Goal: Information Seeking & Learning: Learn about a topic

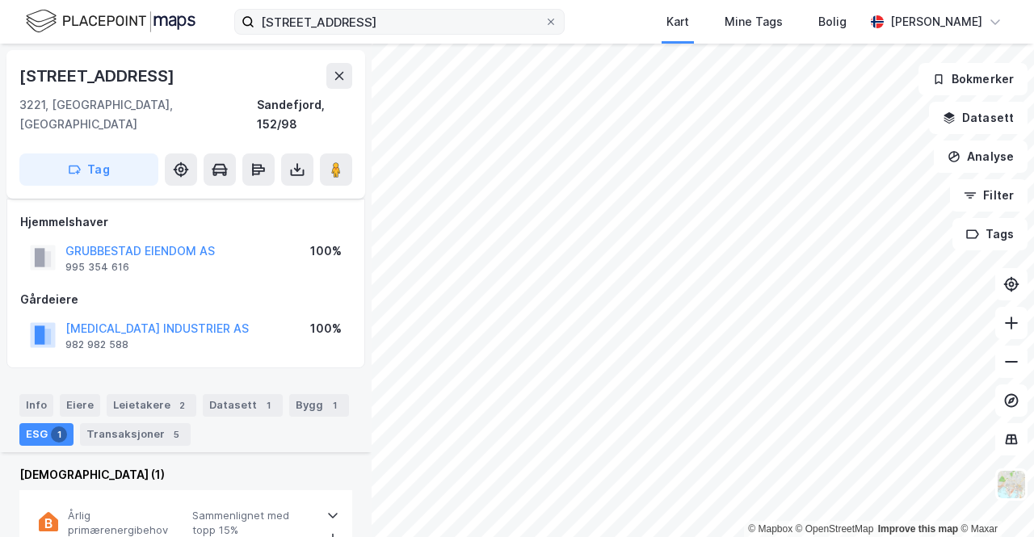
scroll to position [205, 0]
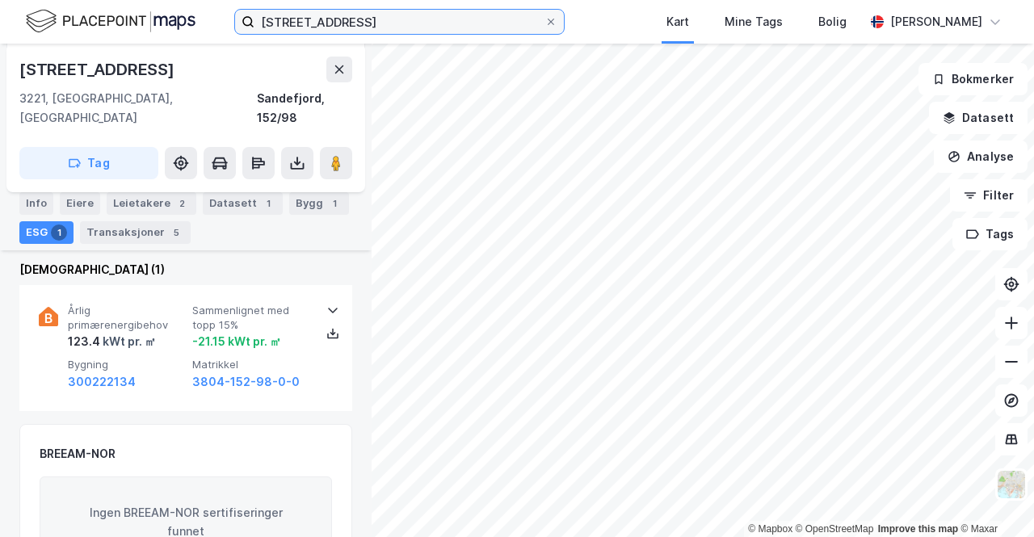
click at [280, 23] on input "[STREET_ADDRESS]" at bounding box center [399, 22] width 290 height 24
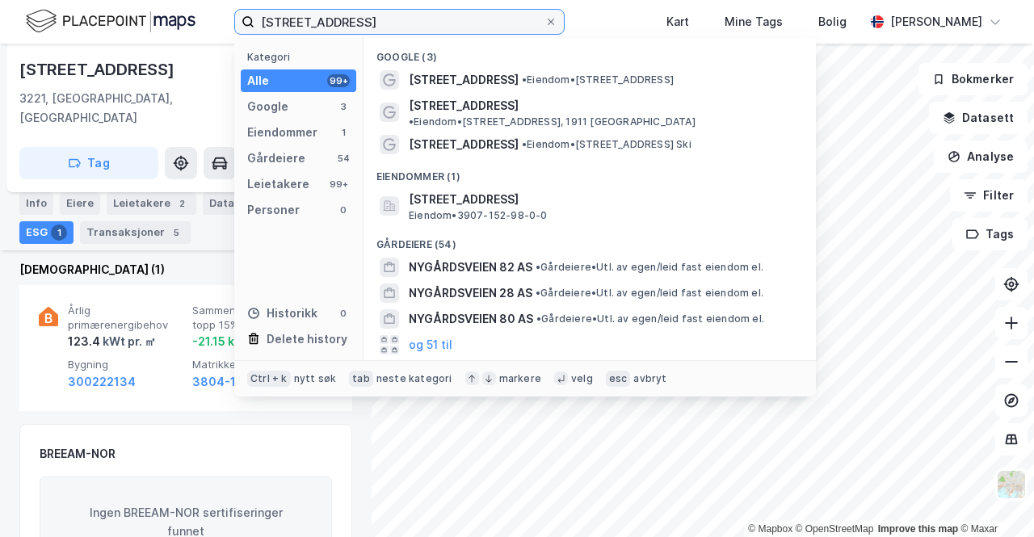
click at [280, 23] on input "[STREET_ADDRESS]" at bounding box center [399, 22] width 290 height 24
type input "a"
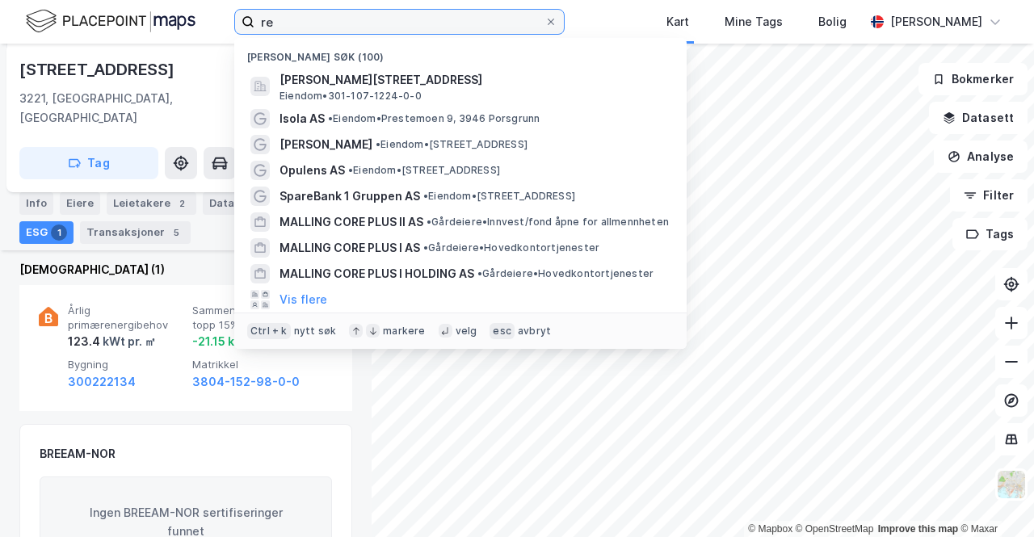
type input "r"
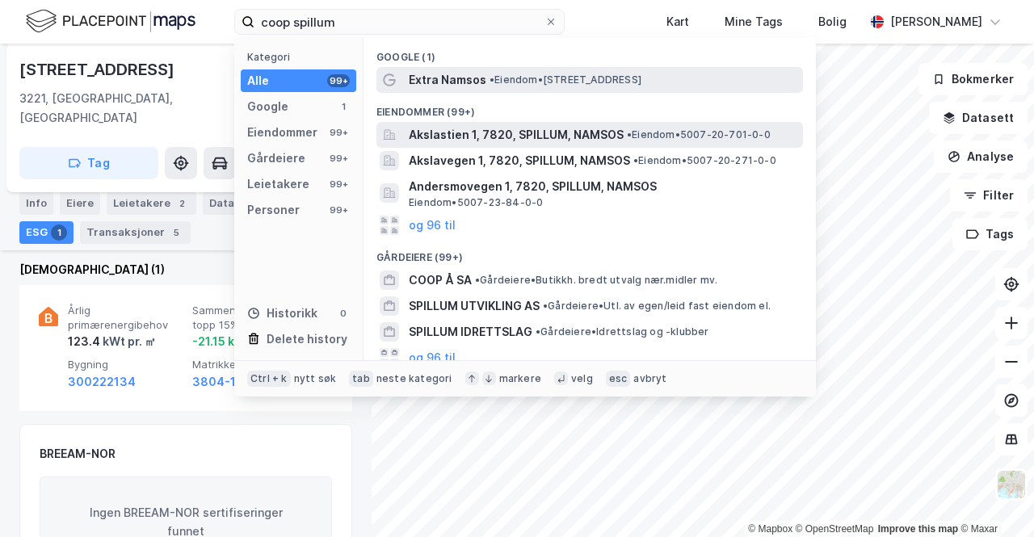
click at [612, 78] on span "• Eiendom • [STREET_ADDRESS]" at bounding box center [565, 79] width 152 height 13
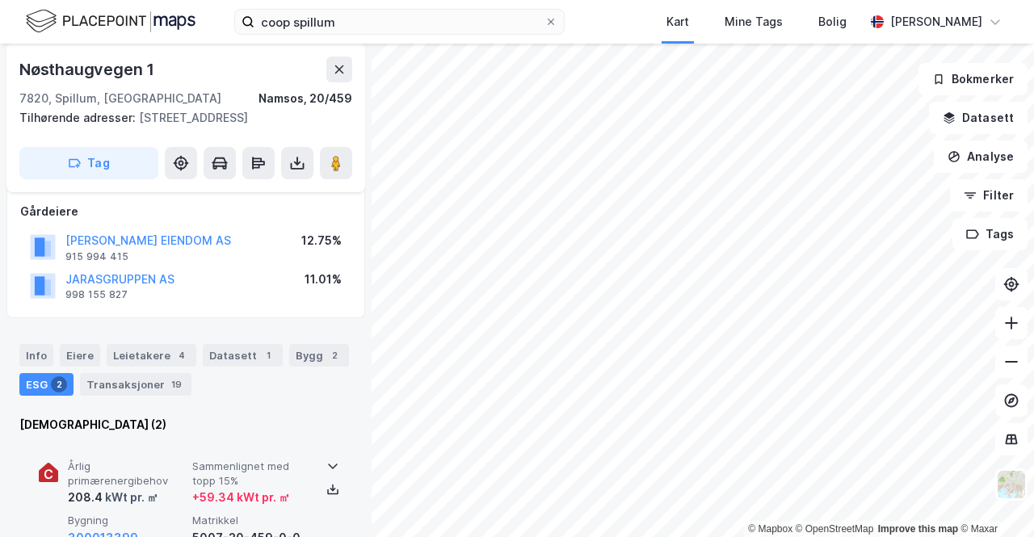
scroll to position [153, 0]
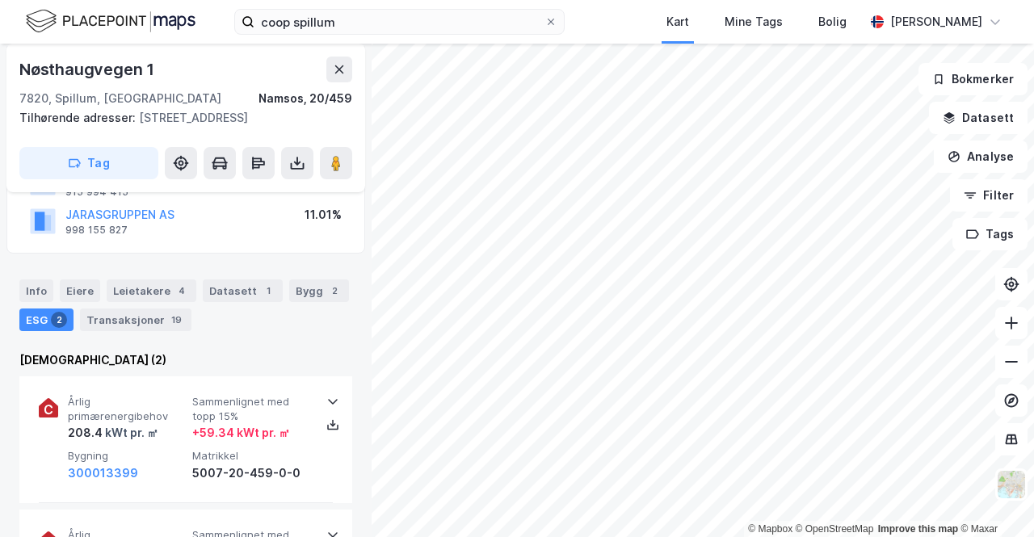
click at [163, 278] on div "Info [PERSON_NAME] 4 Datasett 1 Bygg 2 ESG 2 Transaksjoner 19" at bounding box center [185, 299] width 371 height 78
click at [174, 287] on div "4" at bounding box center [182, 291] width 16 height 16
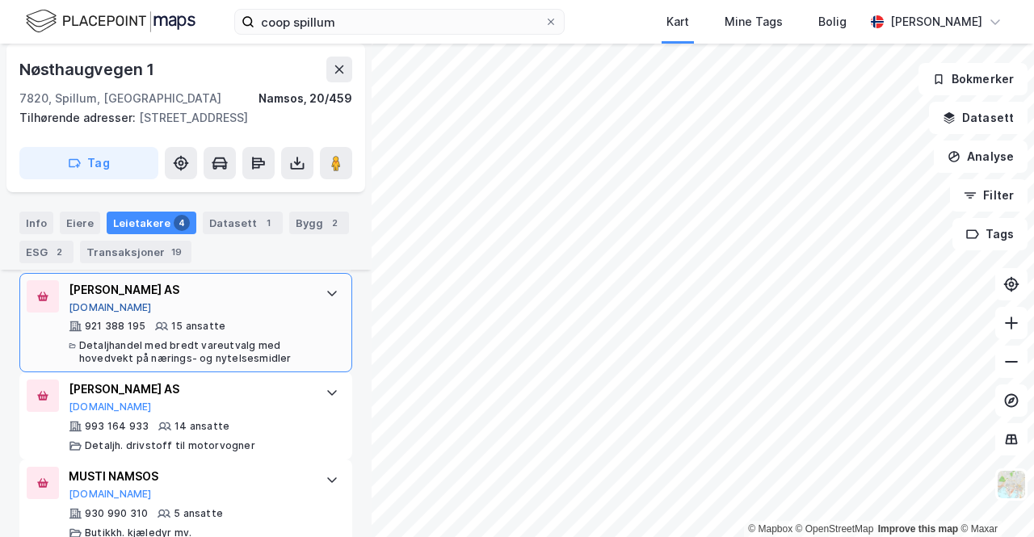
scroll to position [712, 0]
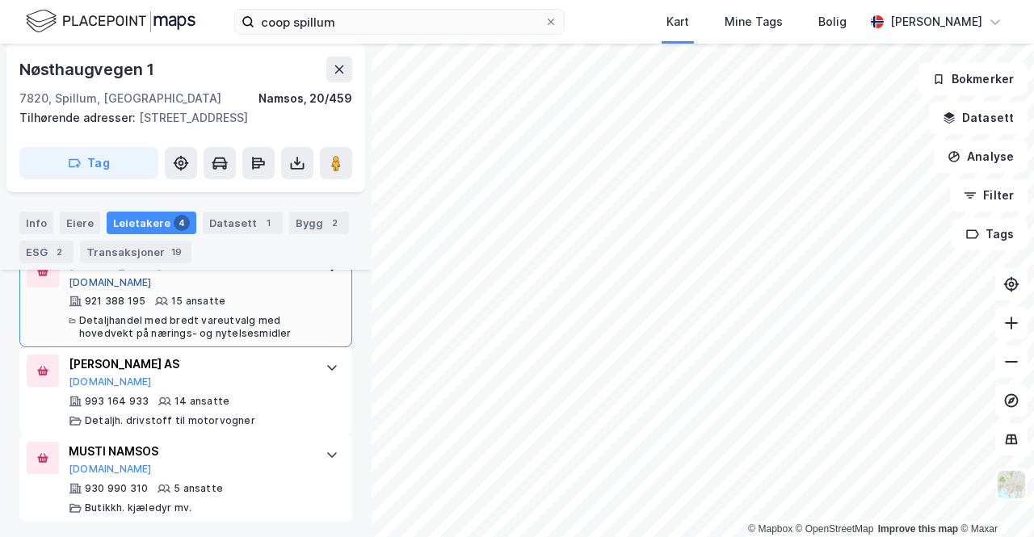
click at [89, 280] on button "[DOMAIN_NAME]" at bounding box center [110, 282] width 83 height 13
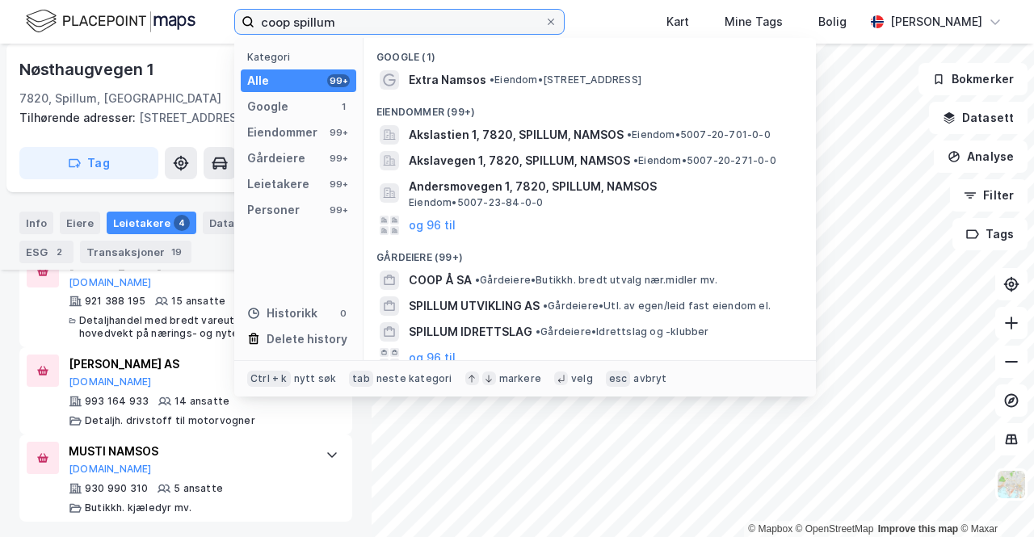
drag, startPoint x: 336, startPoint y: 28, endPoint x: 159, endPoint y: -2, distance: 179.5
click at [159, 0] on html "coop spillum Kategori Alle 99+ Google 1 Eiendommer 99+ Gårdeiere 99+ Leietakere…" at bounding box center [517, 268] width 1034 height 537
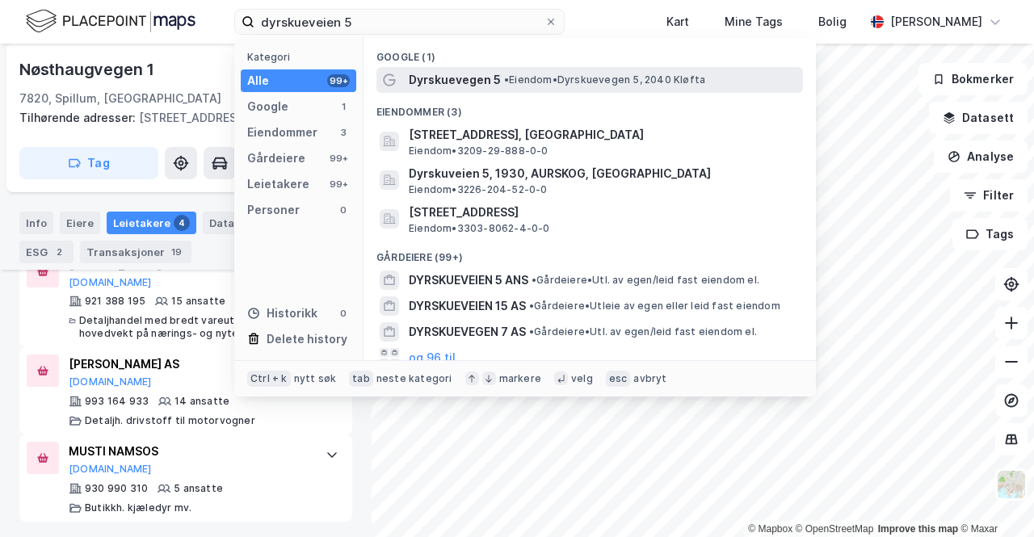
click at [510, 70] on div "Dyrskuevegen 5 • Eiendom • Dyrskuevegen 5, 2040 [GEOGRAPHIC_DATA]" at bounding box center [604, 79] width 391 height 19
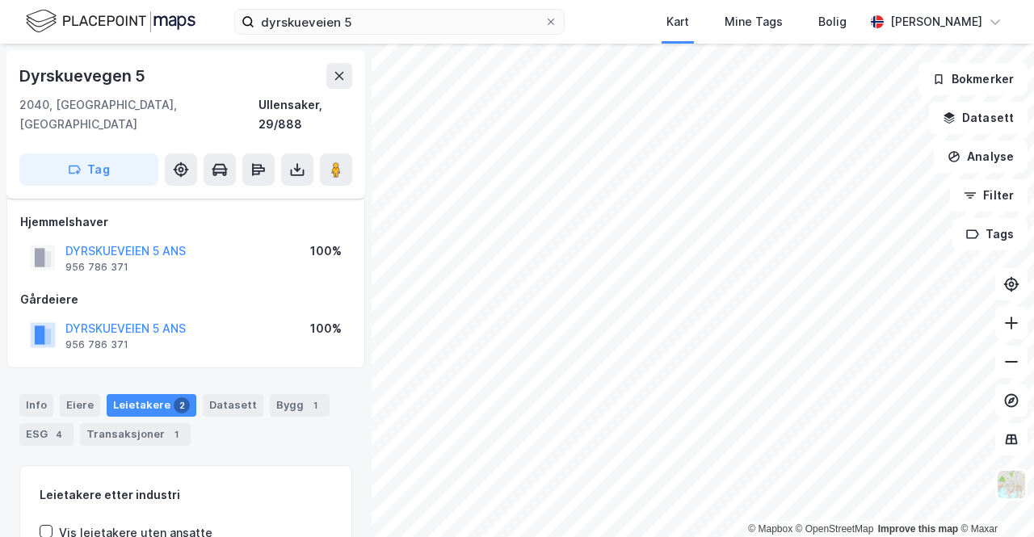
scroll to position [173, 0]
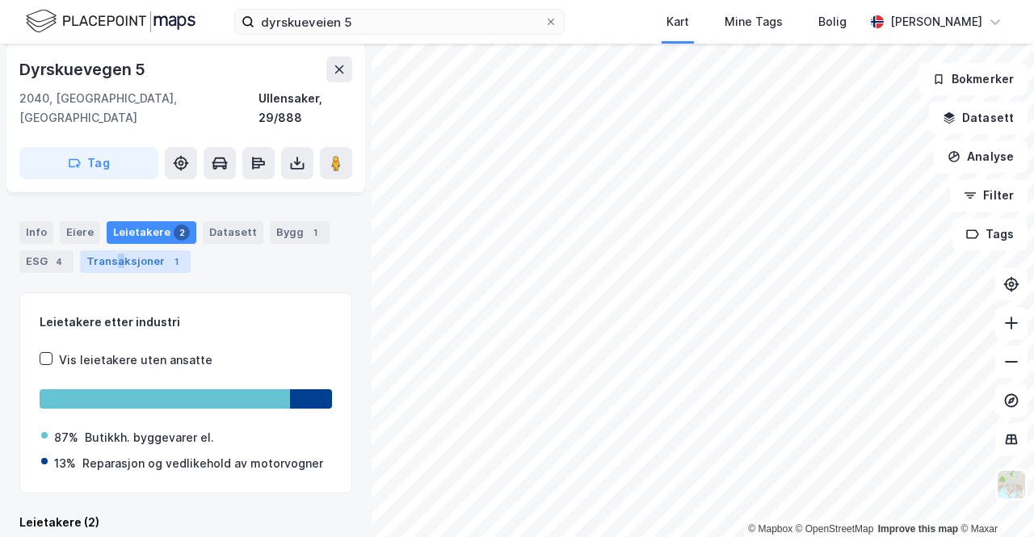
click at [116, 250] on div "Transaksjoner 1" at bounding box center [135, 261] width 111 height 23
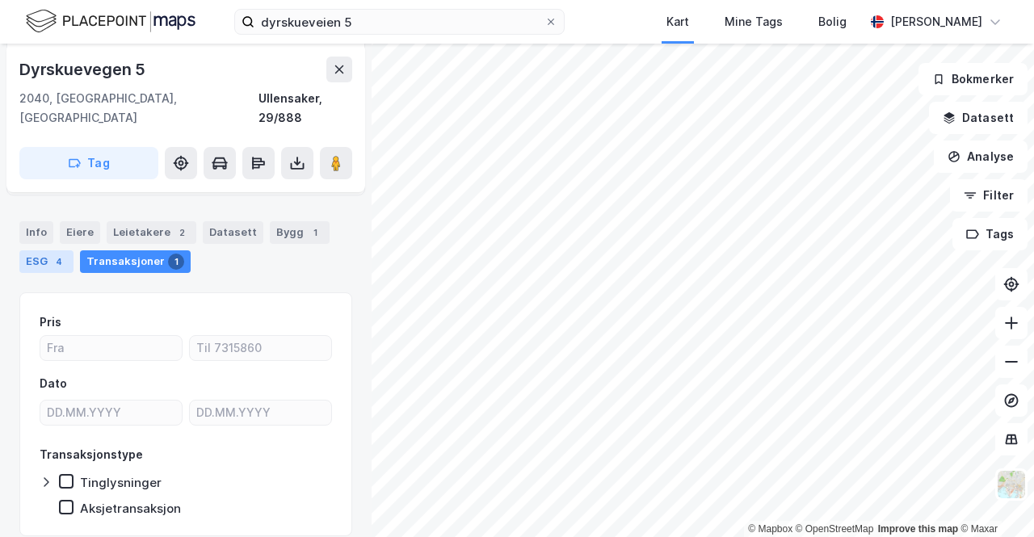
click at [42, 250] on div "ESG 4" at bounding box center [46, 261] width 54 height 23
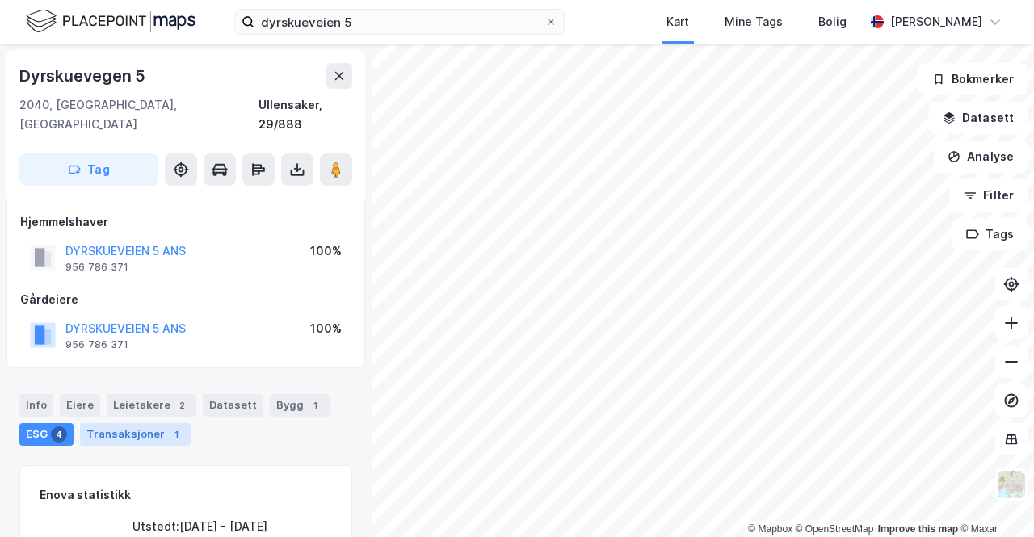
click at [147, 423] on div "Transaksjoner 1" at bounding box center [135, 434] width 111 height 23
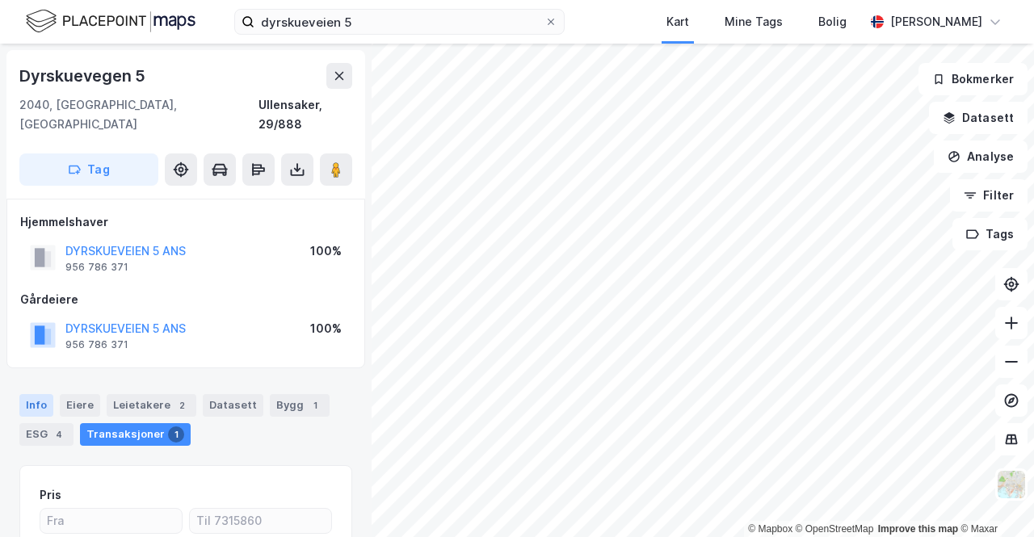
click at [30, 394] on div "Info" at bounding box center [36, 405] width 34 height 23
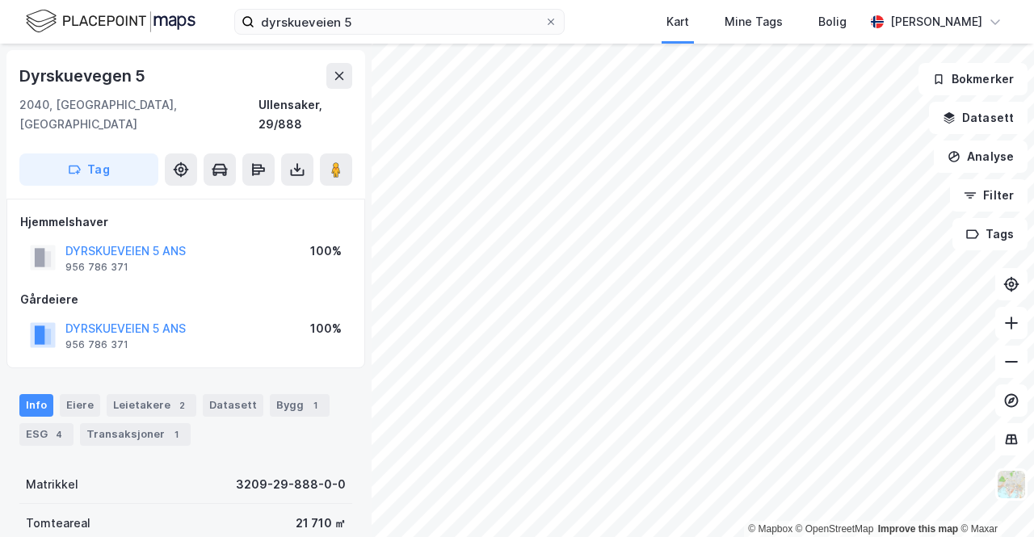
scroll to position [205, 0]
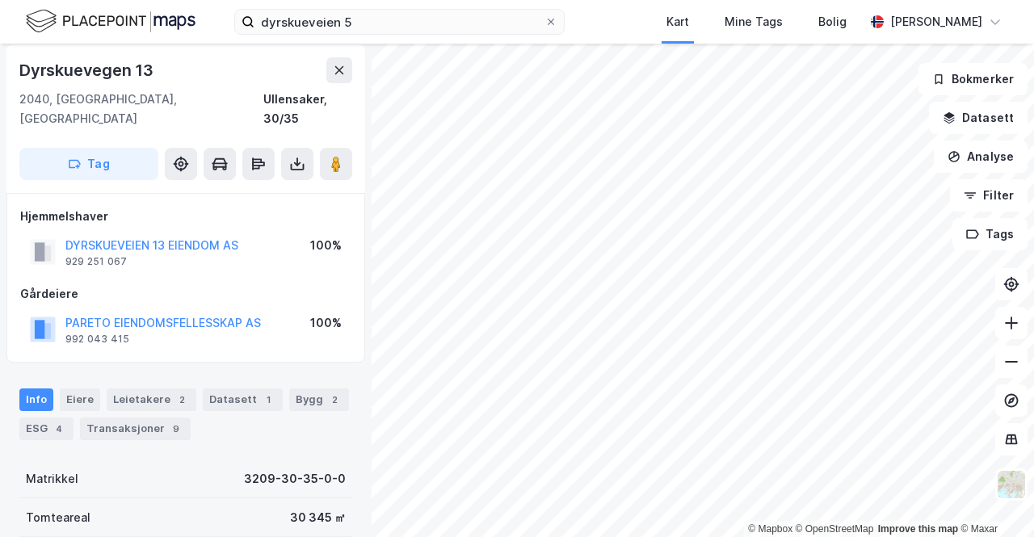
scroll to position [6, 0]
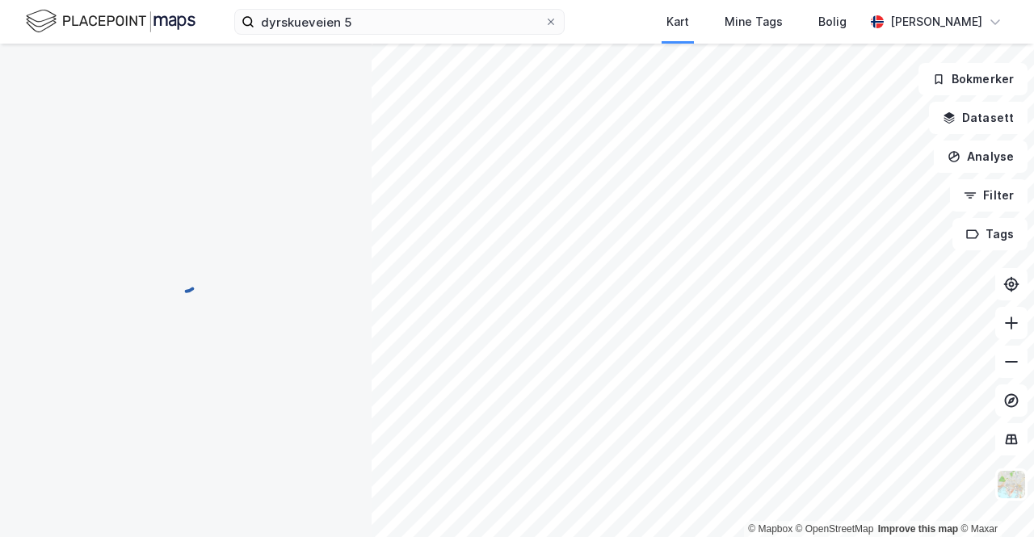
scroll to position [6, 0]
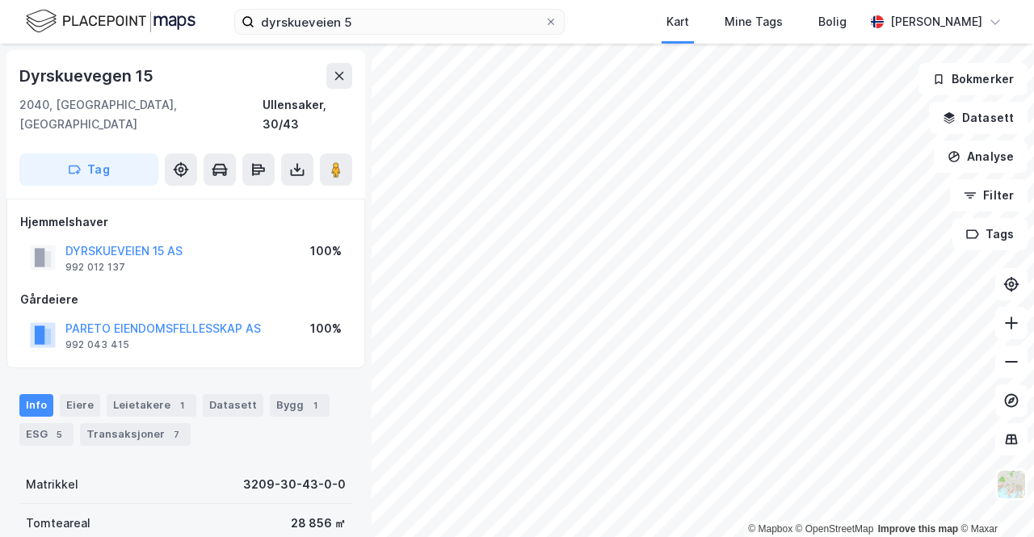
scroll to position [6, 0]
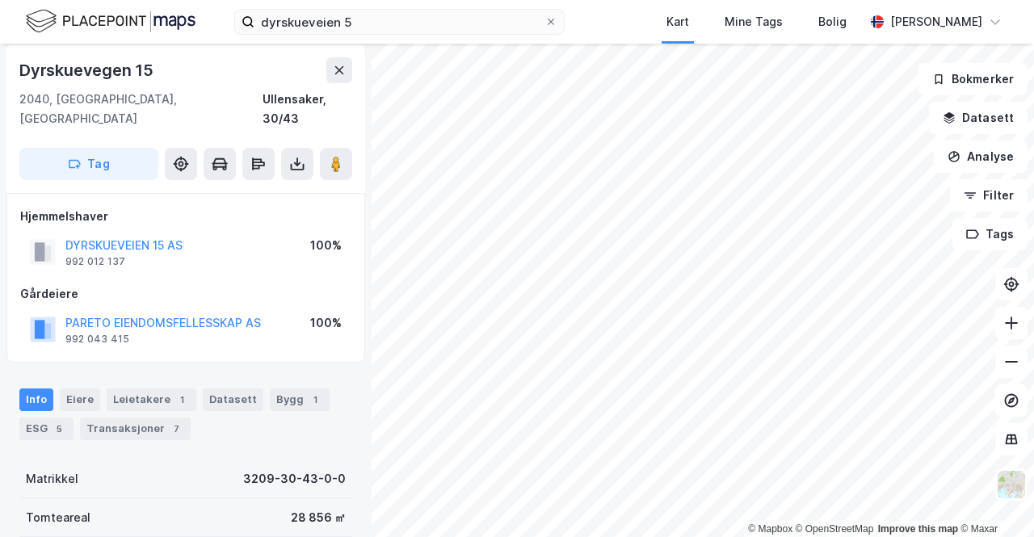
scroll to position [6, 0]
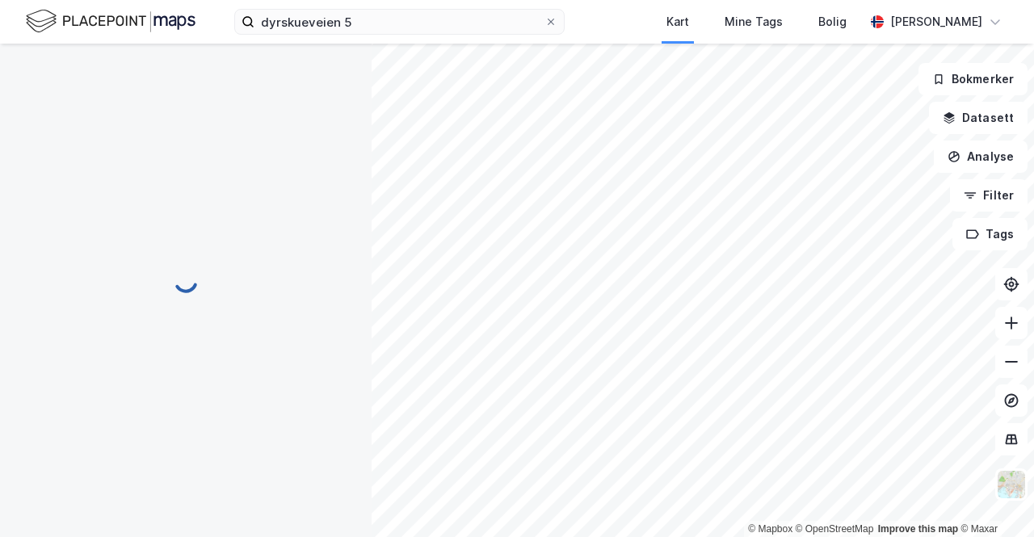
scroll to position [6, 0]
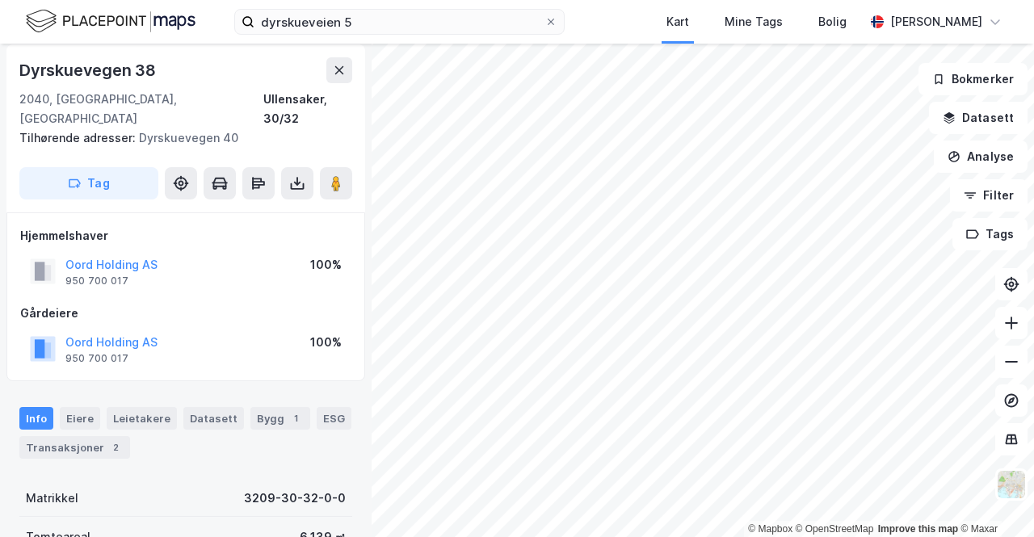
scroll to position [6, 0]
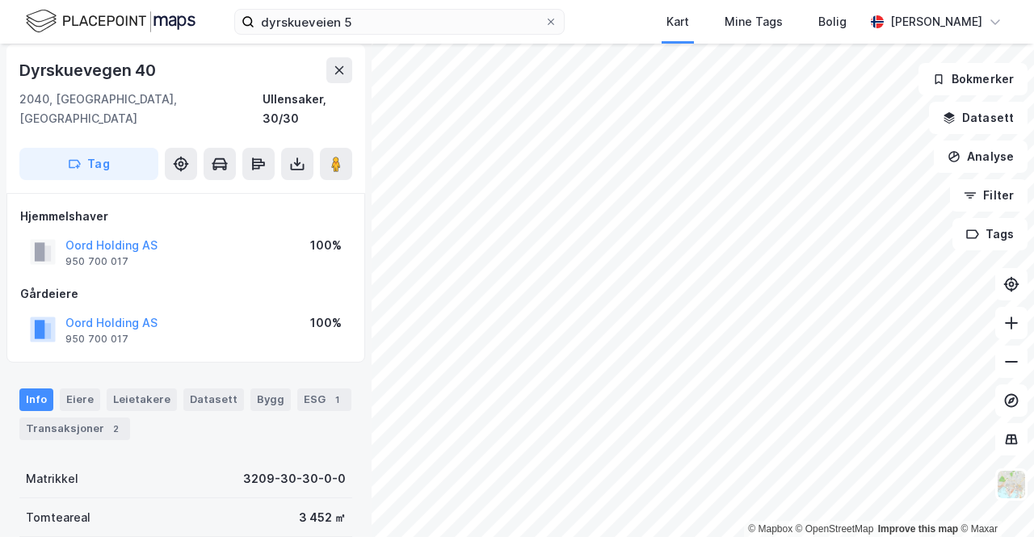
scroll to position [6, 0]
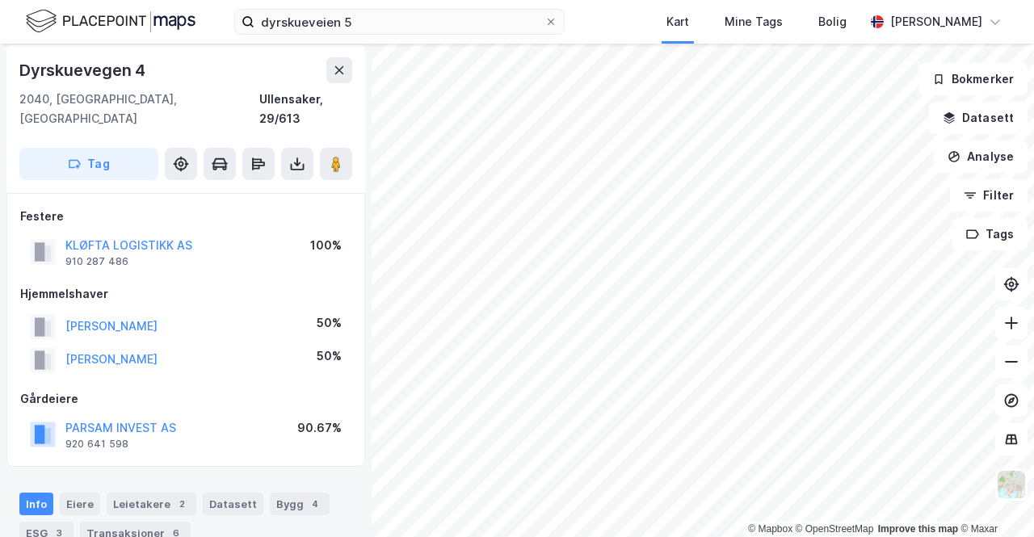
scroll to position [6, 0]
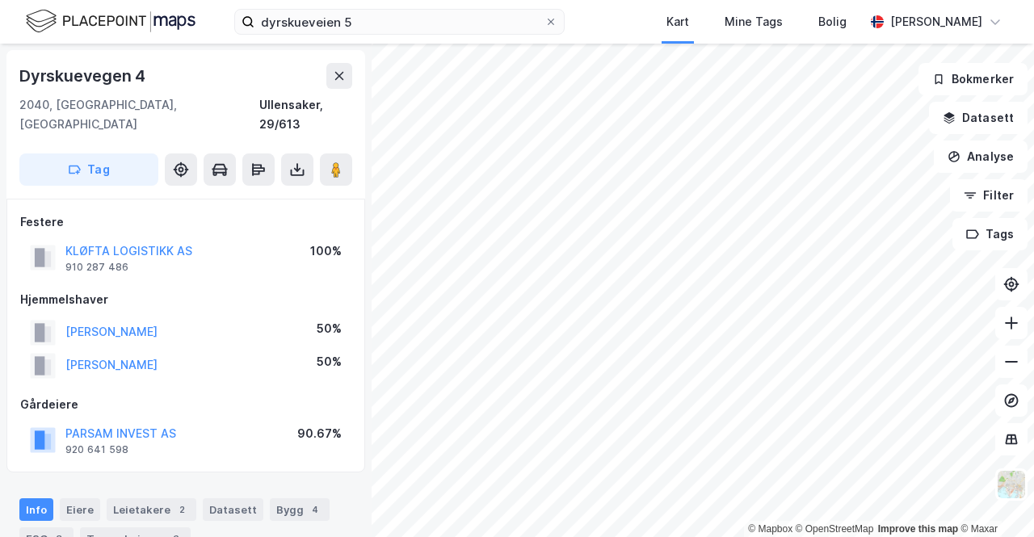
scroll to position [6, 0]
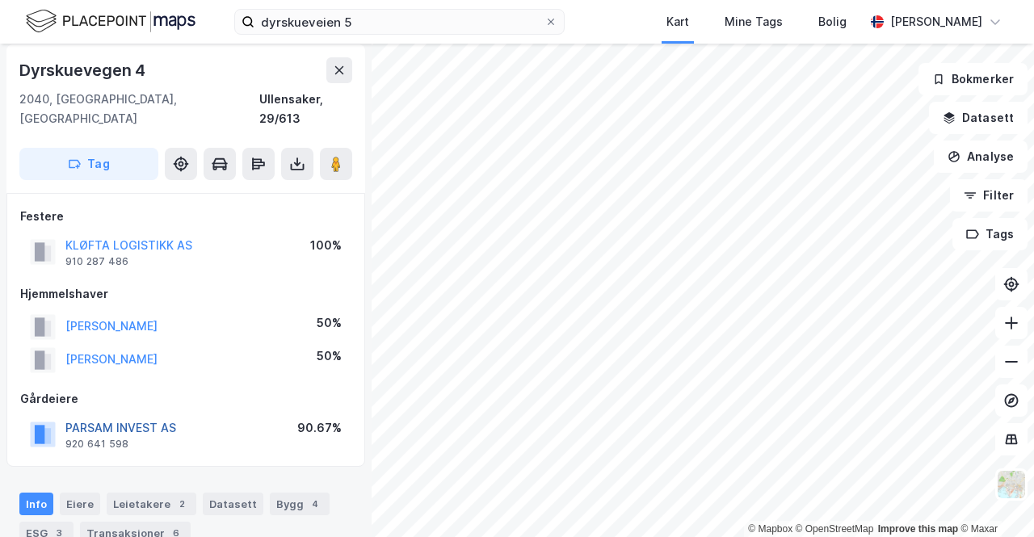
click at [0, 0] on button "PARSAM INVEST AS" at bounding box center [0, 0] width 0 height 0
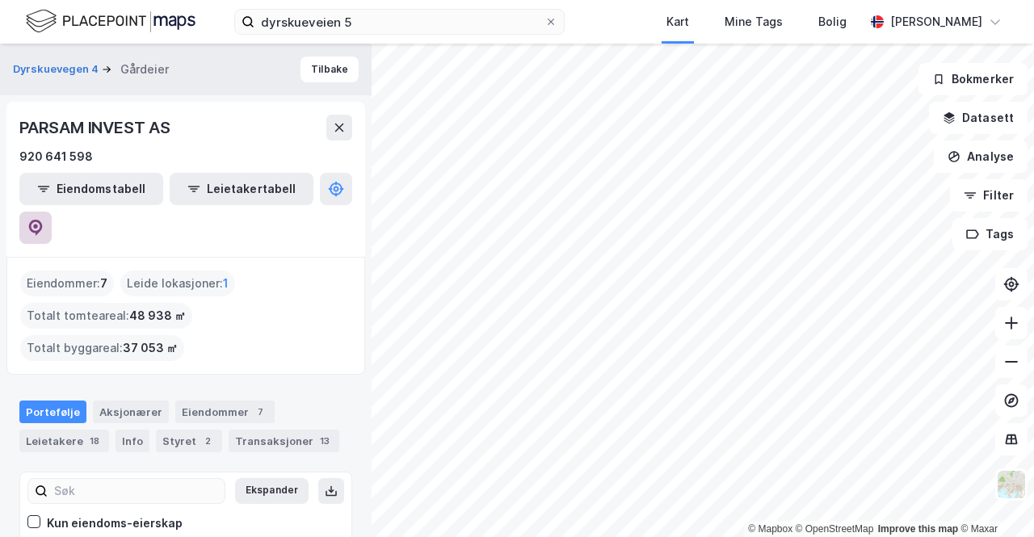
click at [43, 220] on icon at bounding box center [36, 228] width 14 height 16
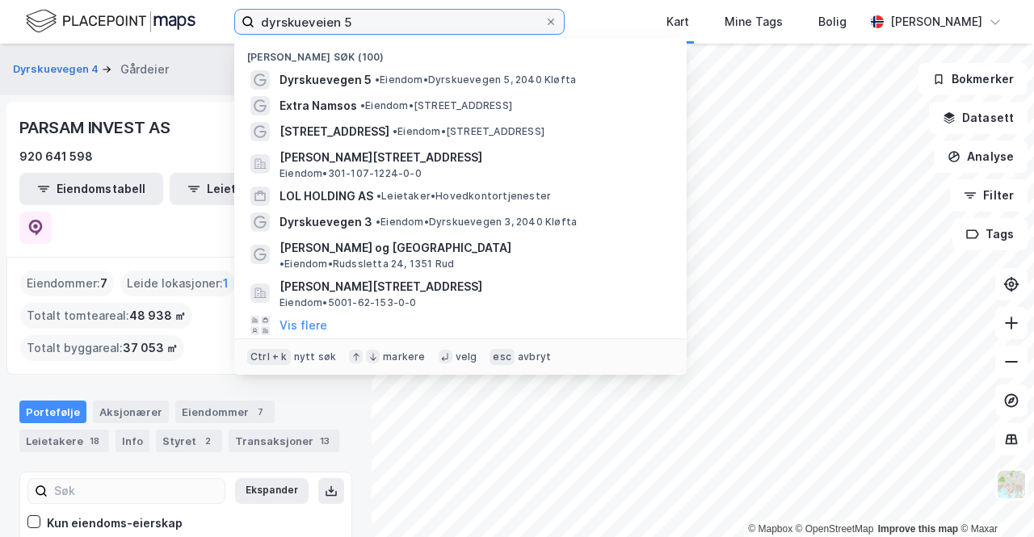
drag, startPoint x: 405, startPoint y: 23, endPoint x: 216, endPoint y: -7, distance: 191.4
click at [216, 0] on html "dyrskueveien 5 Nylige søk (100) Dyrskuevegen 5 • Eiendom • Dyrskuevegen 5, 2040…" at bounding box center [517, 268] width 1034 height 537
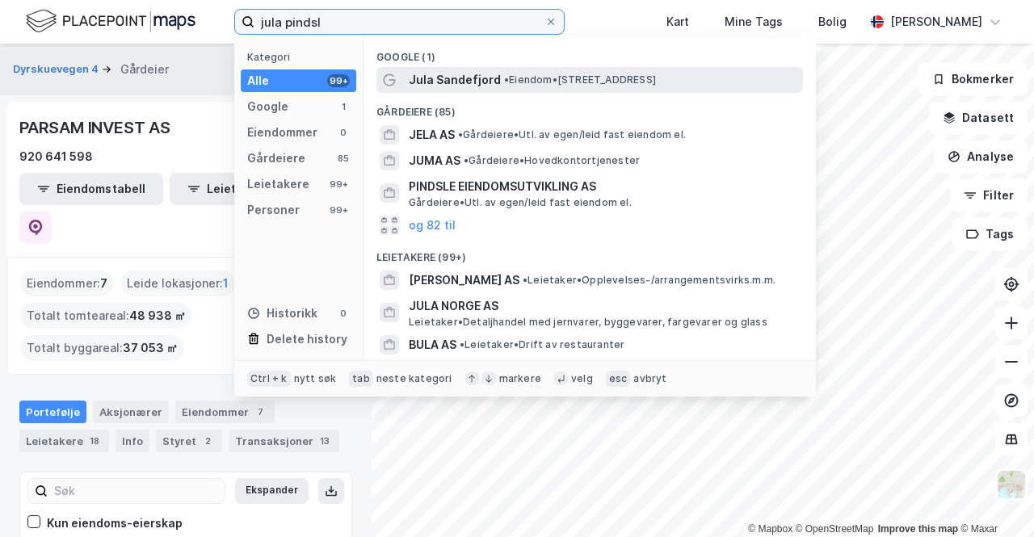
type input "jula pindsl"
click at [561, 86] on div "Jula Sandefjord • Eiendom • [STREET_ADDRESS]" at bounding box center [604, 79] width 391 height 19
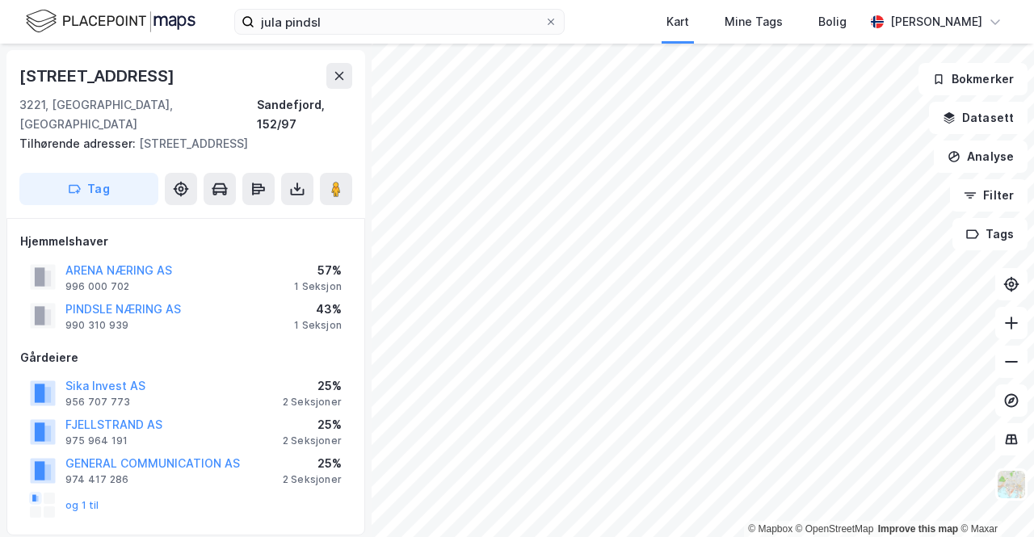
scroll to position [6, 0]
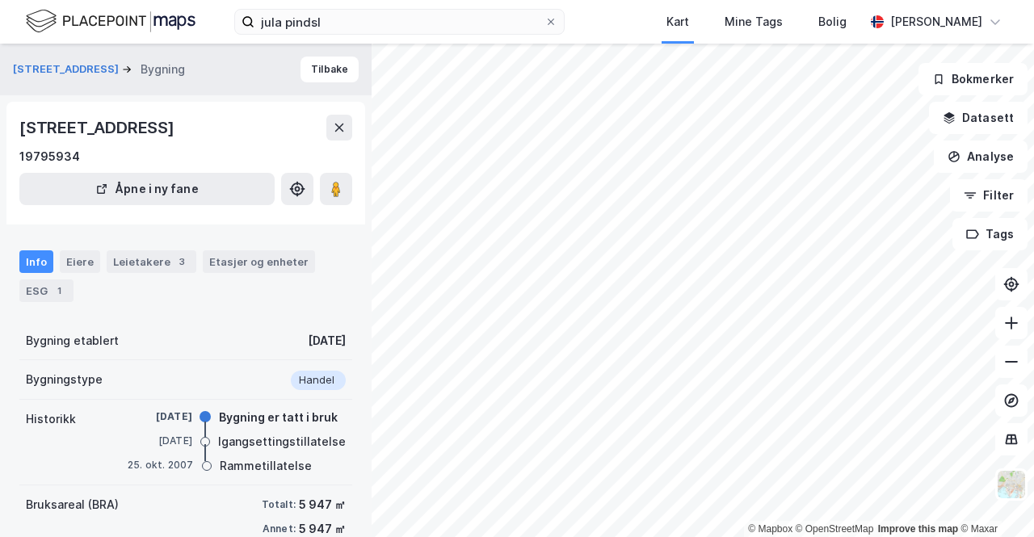
scroll to position [6, 0]
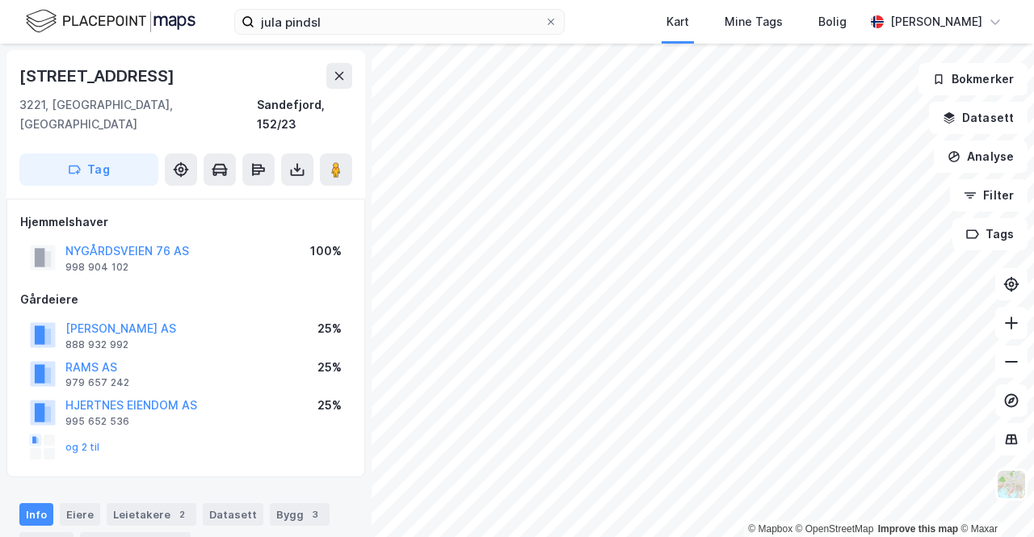
scroll to position [6, 0]
